Goal: Information Seeking & Learning: Learn about a topic

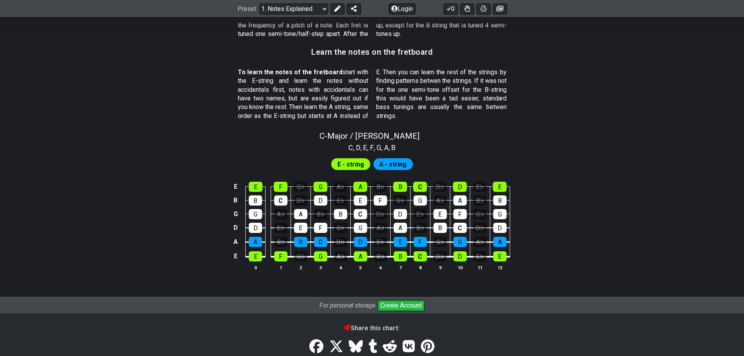
scroll to position [677, 0]
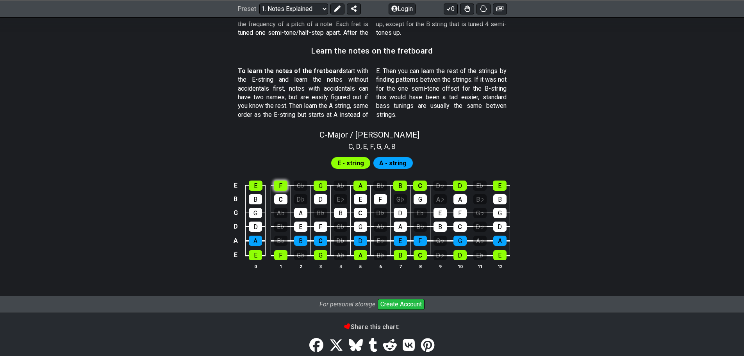
click at [279, 187] on div "F" at bounding box center [281, 185] width 14 height 10
click at [281, 187] on div "F" at bounding box center [281, 185] width 14 height 10
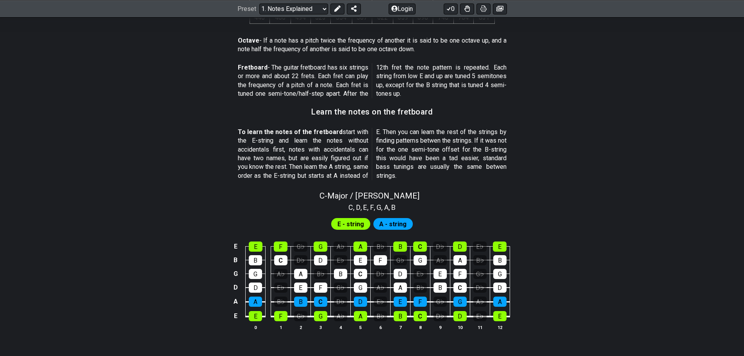
scroll to position [642, 0]
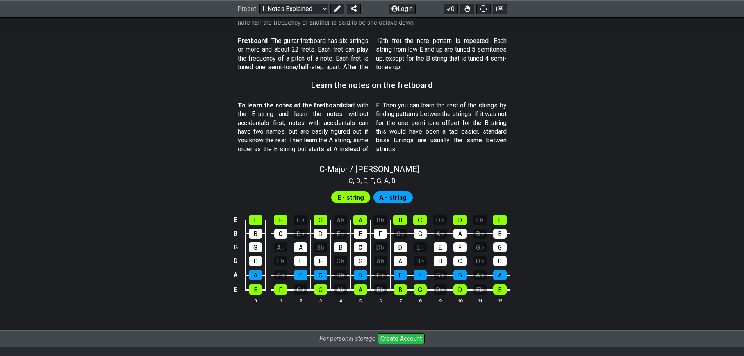
click at [552, 207] on div "E E F G♭ G A♭ A B♭ B C D♭ D E♭ E B B C D♭ D E♭ E F G♭ G A♭ A B♭ B G G A♭ A B♭ B…" at bounding box center [372, 260] width 609 height 110
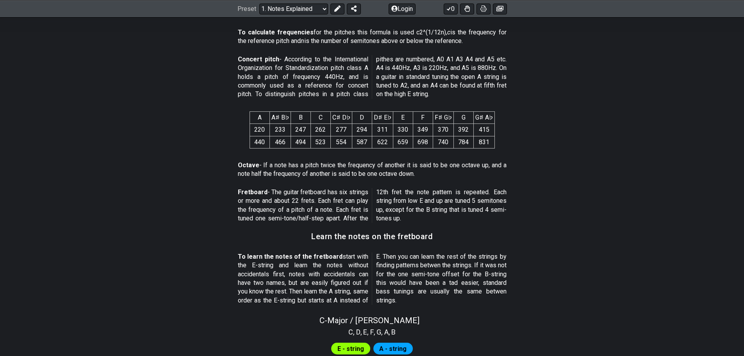
scroll to position [486, 0]
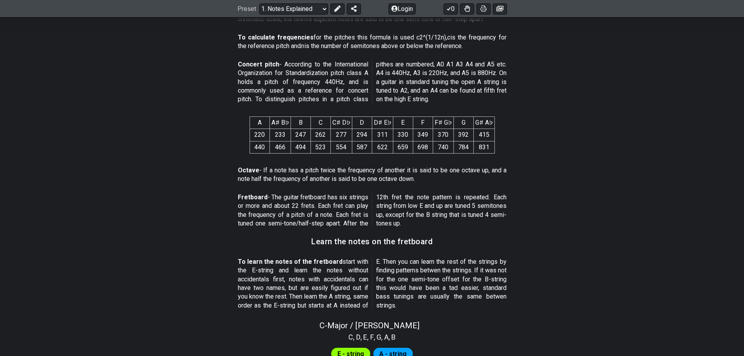
click at [232, 198] on section "Fretboard - The guitar fretboard has six strings or more and about 22 frets. Ea…" at bounding box center [372, 212] width 609 height 45
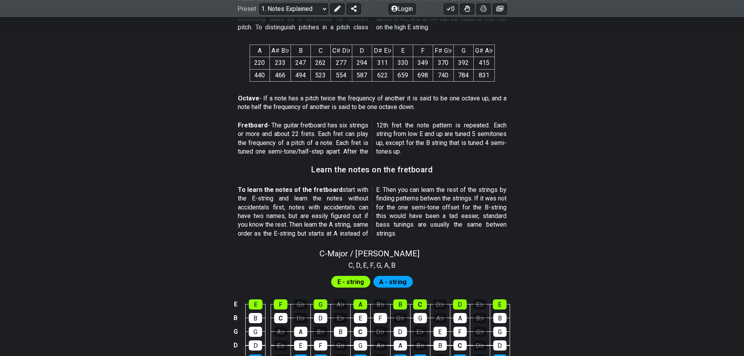
scroll to position [590, 0]
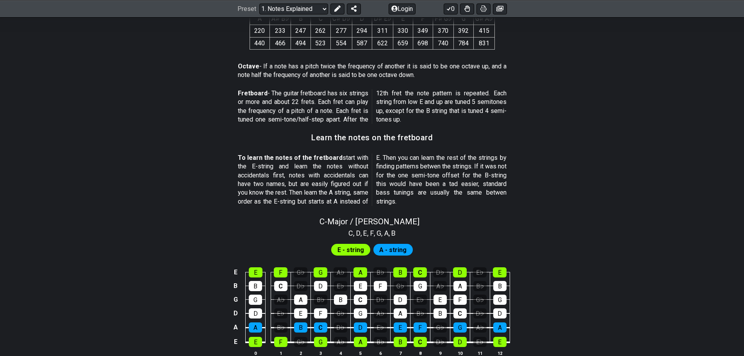
drag, startPoint x: 340, startPoint y: 228, endPoint x: 288, endPoint y: 142, distance: 100.4
click at [288, 142] on section "Learn the notes on the fretboard" at bounding box center [372, 140] width 609 height 20
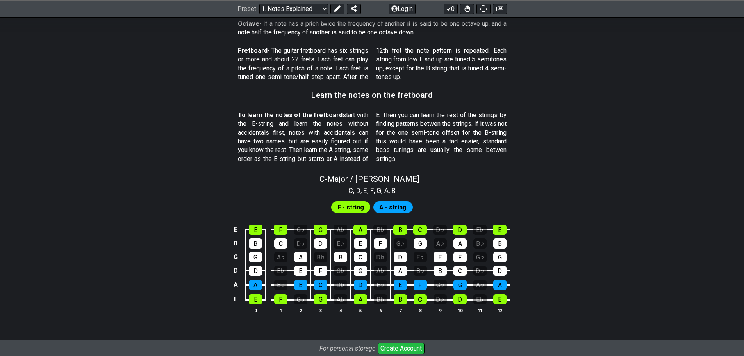
scroll to position [642, 0]
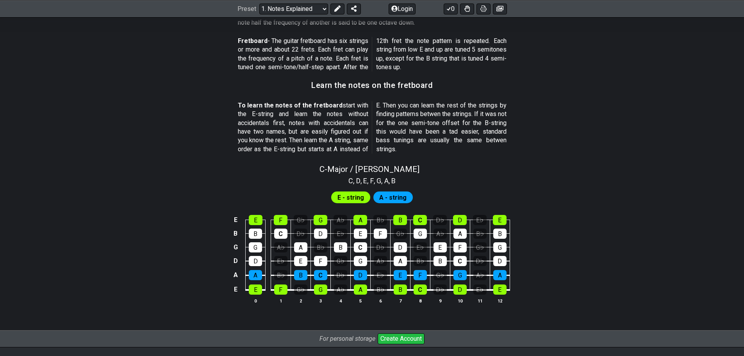
drag, startPoint x: 367, startPoint y: 137, endPoint x: 334, endPoint y: 125, distance: 35.3
click at [334, 125] on p "To learn the notes of the fretboard start with the E-string and learn the notes…" at bounding box center [372, 127] width 269 height 52
click at [537, 150] on section "To learn the notes of the fretboard start with the E-string and learn the notes…" at bounding box center [372, 129] width 609 height 62
click at [626, 53] on section "Fretboard - The guitar fretboard has six strings or more and about 22 frets. Ea…" at bounding box center [372, 56] width 609 height 45
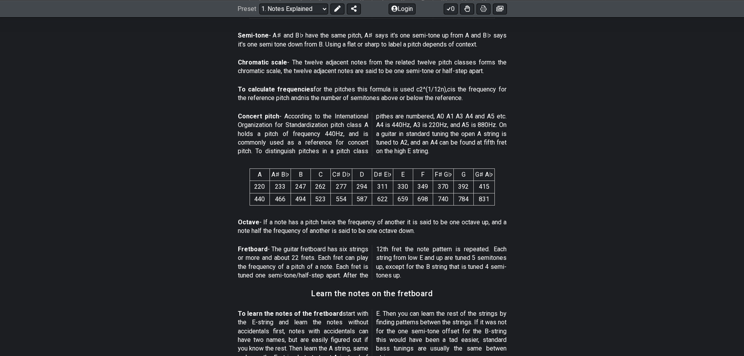
scroll to position [434, 0]
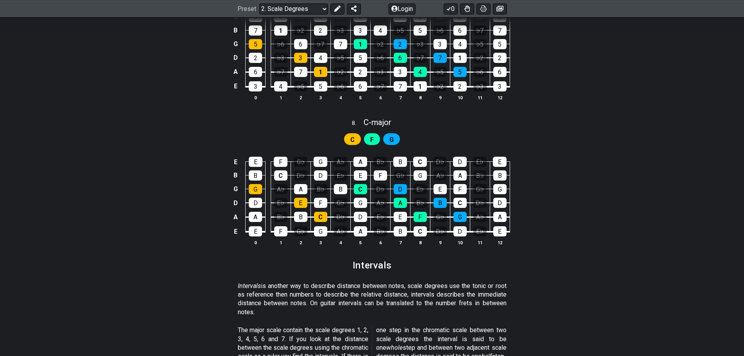
scroll to position [2030, 0]
